Goal: Use online tool/utility: Utilize a website feature to perform a specific function

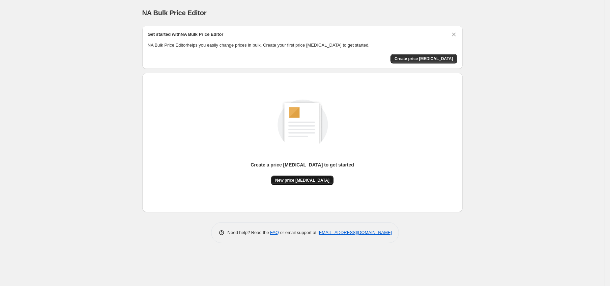
click at [298, 180] on span "New price [MEDICAL_DATA]" at bounding box center [302, 179] width 54 height 5
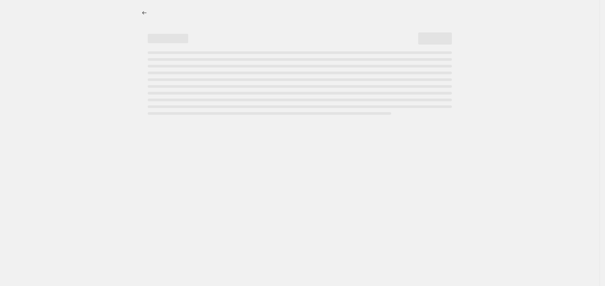
select select "percentage"
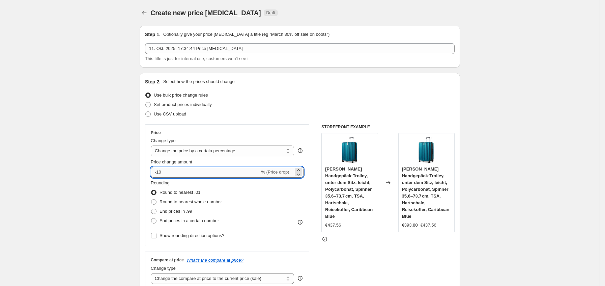
click at [226, 176] on input "-10" at bounding box center [205, 172] width 109 height 11
type input "-1"
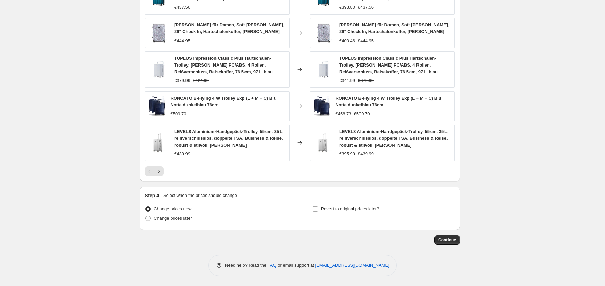
scroll to position [422, 0]
type input "-35"
click at [437, 241] on div "Continue" at bounding box center [300, 239] width 320 height 9
click at [452, 237] on span "Continue" at bounding box center [447, 239] width 18 height 5
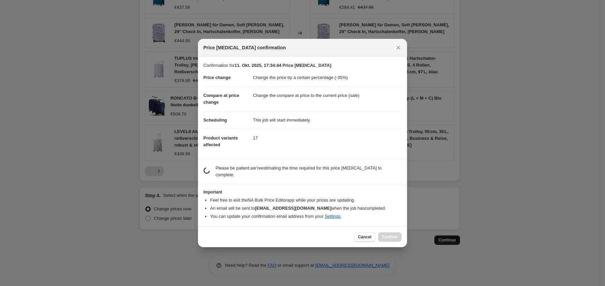
scroll to position [0, 0]
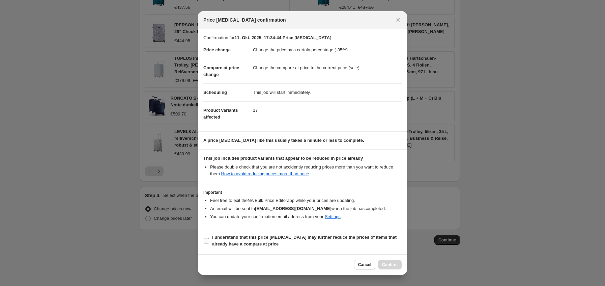
click at [233, 245] on b "I understand that this price [MEDICAL_DATA] may further reduce the prices of it…" at bounding box center [304, 240] width 184 height 12
click at [209, 243] on input "I understand that this price [MEDICAL_DATA] may further reduce the prices of it…" at bounding box center [206, 240] width 5 height 5
checkbox input "true"
click at [382, 262] on span "Confirm" at bounding box center [390, 264] width 16 height 5
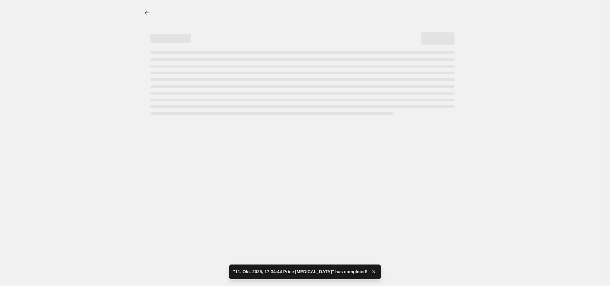
select select "percentage"
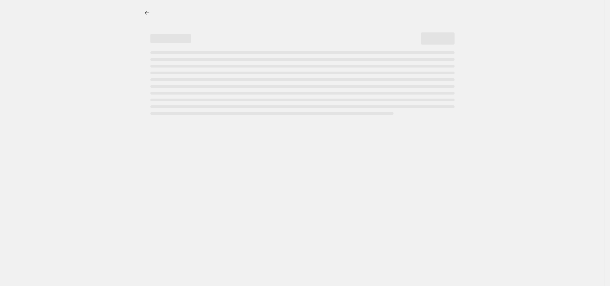
select select "percentage"
